Goal: Task Accomplishment & Management: Use online tool/utility

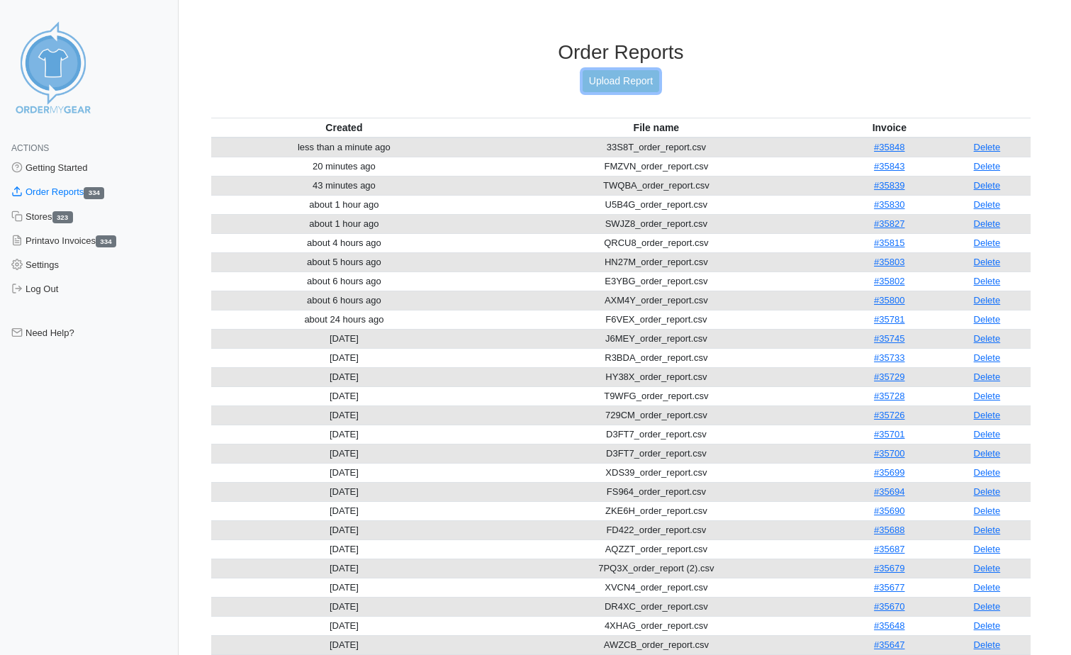
click at [618, 87] on link "Upload Report" at bounding box center [621, 81] width 77 height 22
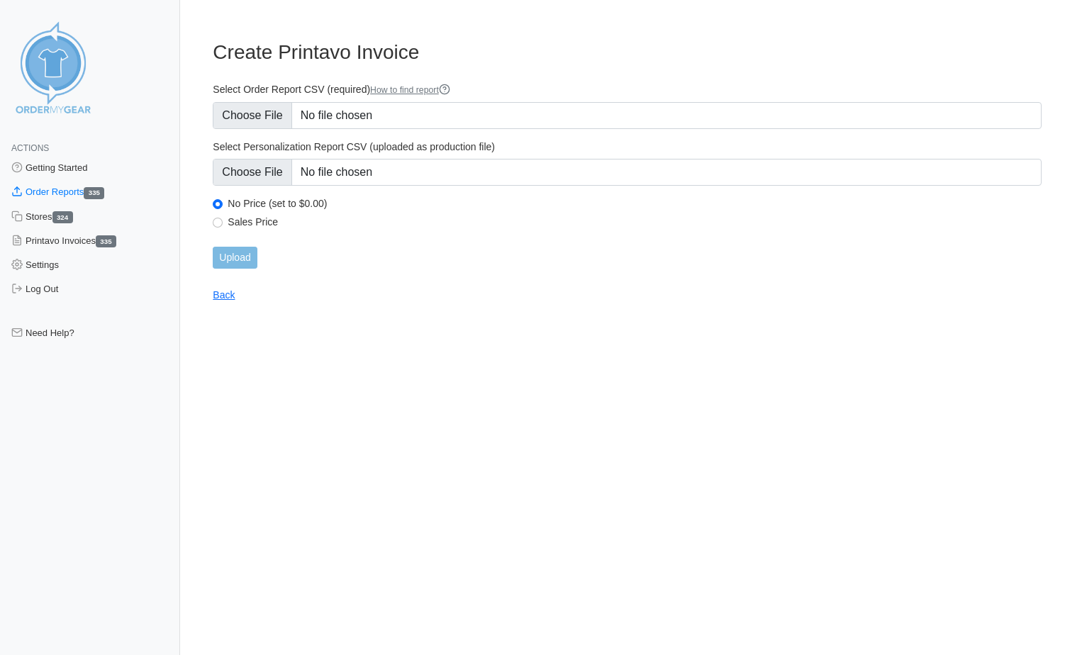
type input "C:\fakepath\8PZ9G_order_report.csv"
click at [233, 255] on input "Upload" at bounding box center [235, 258] width 44 height 22
